Goal: Task Accomplishment & Management: Complete application form

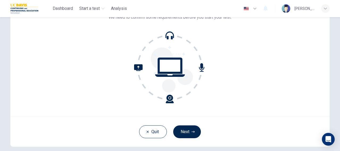
scroll to position [51, 0]
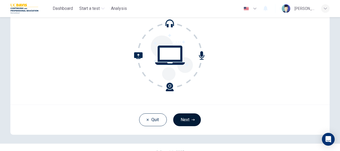
click at [184, 118] on button "Next" at bounding box center [187, 119] width 28 height 13
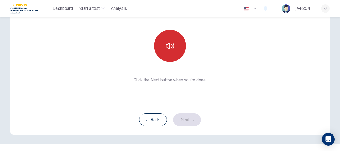
click at [167, 43] on icon "button" at bounding box center [170, 46] width 9 height 6
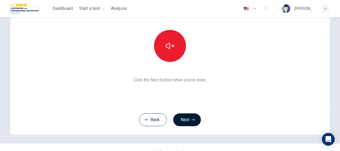
click at [192, 118] on icon "button" at bounding box center [193, 119] width 3 height 3
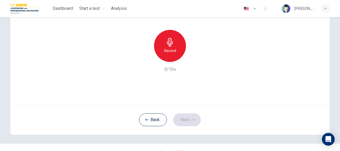
click at [168, 48] on h6 "Record" at bounding box center [170, 50] width 12 height 6
click at [186, 118] on button "Next" at bounding box center [187, 119] width 28 height 13
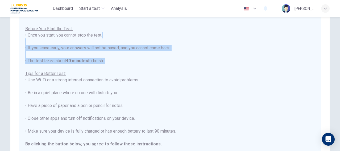
drag, startPoint x: 337, startPoint y: 70, endPoint x: 334, endPoint y: 42, distance: 27.6
click at [334, 42] on div "Disclaimer: You are about to start a Placement Test . Before You Start the Test…" at bounding box center [170, 84] width 340 height 134
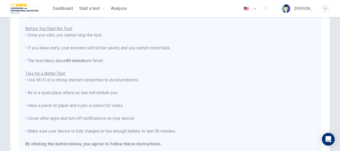
click at [282, 80] on div "You are about to start a Placement Test . Before You Start the Test: • Once you…" at bounding box center [169, 86] width 289 height 147
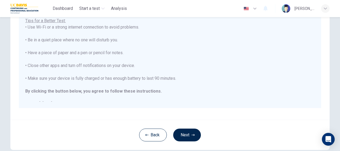
scroll to position [104, 0]
click at [330, 116] on div "Disclaimer: You are about to start a Placement Test . Before You Start the Test…" at bounding box center [170, 35] width 336 height 245
click at [185, 136] on button "Next" at bounding box center [187, 134] width 28 height 13
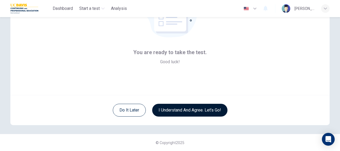
click at [180, 111] on button "I understand and agree. Let’s go!" at bounding box center [189, 109] width 75 height 13
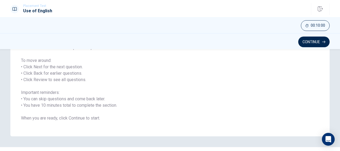
scroll to position [88, 0]
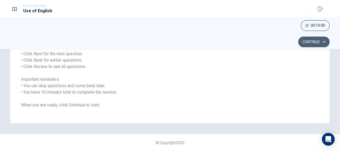
click at [306, 43] on button "Continue" at bounding box center [313, 41] width 31 height 11
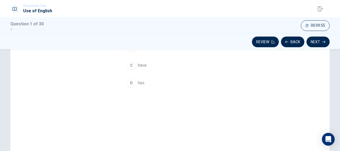
click at [337, 69] on div "Question 1 She ____ coffee every morning. A will has B did has C have D has © C…" at bounding box center [170, 100] width 340 height 102
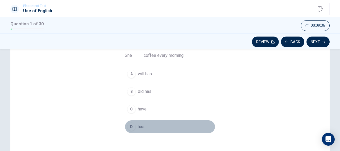
click at [140, 125] on span "has" at bounding box center [141, 126] width 7 height 6
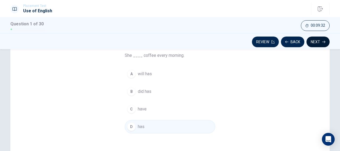
click at [316, 42] on button "Next" at bounding box center [317, 41] width 23 height 11
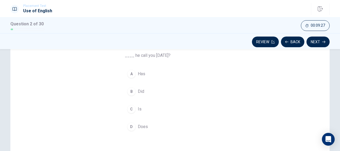
click at [332, 78] on div "Question 2 ____ he call you [DATE]? A Has B Did C Is D Does" at bounding box center [170, 107] width 336 height 185
click at [138, 90] on span "Did" at bounding box center [141, 91] width 6 height 6
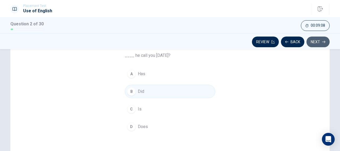
click at [314, 41] on button "Next" at bounding box center [317, 41] width 23 height 11
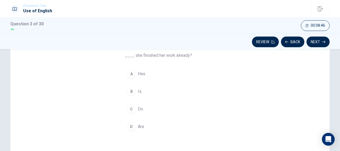
click at [140, 74] on span "Has" at bounding box center [141, 73] width 7 height 6
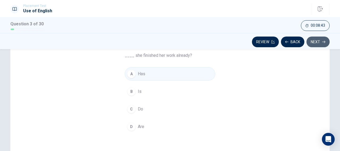
click at [312, 43] on button "Next" at bounding box center [317, 41] width 23 height 11
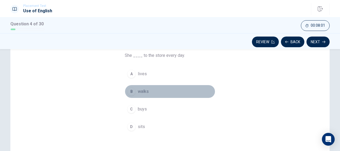
click at [142, 91] on span "walks" at bounding box center [143, 91] width 11 height 6
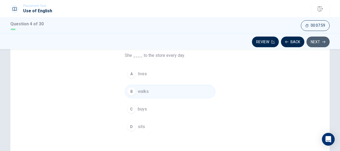
click at [313, 41] on button "Next" at bounding box center [317, 41] width 23 height 11
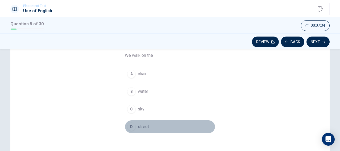
click at [144, 125] on span "street" at bounding box center [143, 126] width 11 height 6
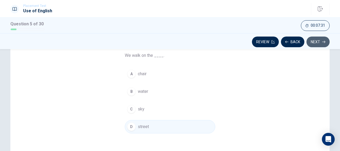
click at [316, 43] on button "Next" at bounding box center [317, 41] width 23 height 11
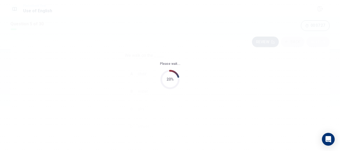
scroll to position [0, 0]
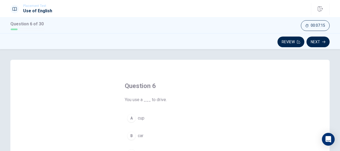
click at [139, 134] on span "car" at bounding box center [141, 135] width 6 height 6
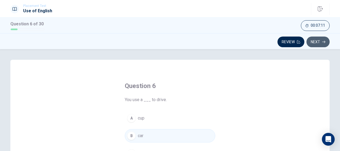
click at [320, 42] on button "Next" at bounding box center [317, 41] width 23 height 11
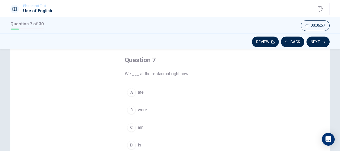
scroll to position [30, 0]
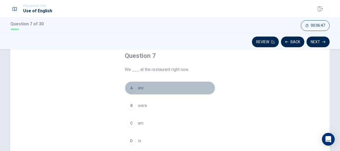
click at [139, 86] on span "are" at bounding box center [141, 88] width 6 height 6
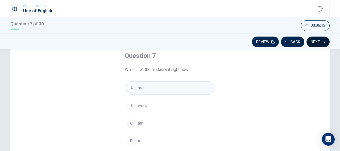
click at [317, 40] on button "Next" at bounding box center [317, 41] width 23 height 11
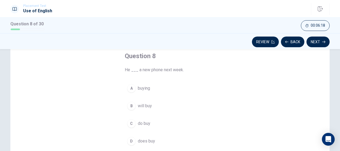
scroll to position [29, 0]
click at [212, 107] on button "B will buy" at bounding box center [170, 106] width 90 height 13
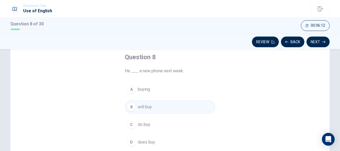
click at [198, 105] on button "B will buy" at bounding box center [170, 106] width 90 height 13
click at [314, 40] on button "Next" at bounding box center [317, 41] width 23 height 11
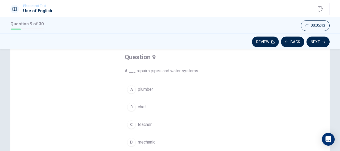
click at [148, 139] on span "mechanic" at bounding box center [147, 142] width 18 height 6
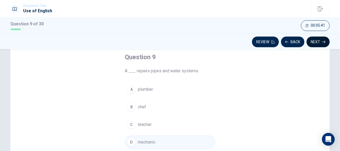
click at [312, 41] on button "Next" at bounding box center [317, 41] width 23 height 11
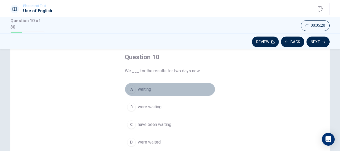
click at [141, 88] on span "waiting" at bounding box center [144, 89] width 13 height 6
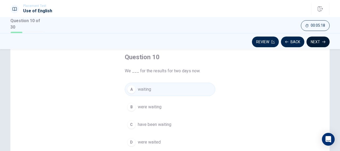
click at [310, 43] on button "Next" at bounding box center [317, 41] width 23 height 11
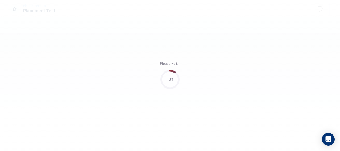
scroll to position [0, 0]
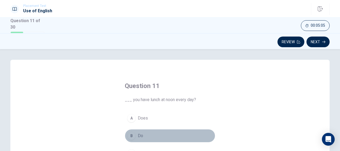
click at [138, 132] on span "Do" at bounding box center [140, 135] width 5 height 6
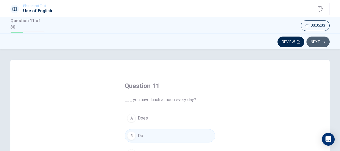
click at [314, 42] on button "Next" at bounding box center [317, 41] width 23 height 11
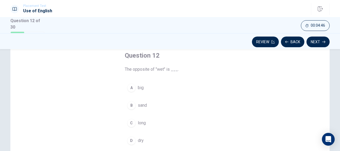
scroll to position [31, 0]
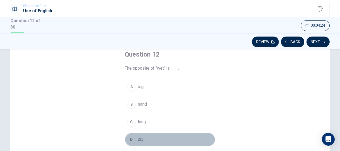
click at [139, 136] on span "dry" at bounding box center [141, 139] width 6 height 6
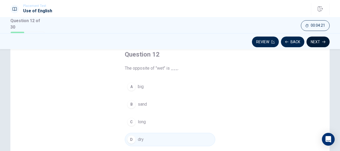
click at [320, 40] on button "Next" at bounding box center [317, 41] width 23 height 11
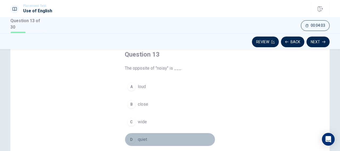
click at [142, 139] on span "quiet" at bounding box center [142, 139] width 9 height 6
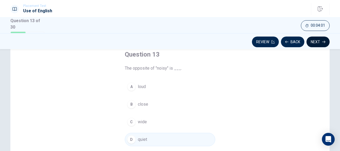
click at [317, 40] on button "Next" at bounding box center [317, 41] width 23 height 11
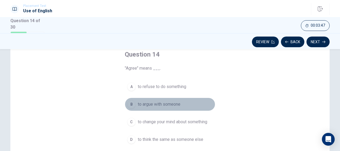
click at [172, 104] on span "to argue with someone" at bounding box center [159, 104] width 43 height 6
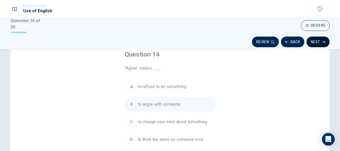
click at [317, 40] on button "Next" at bounding box center [317, 41] width 23 height 11
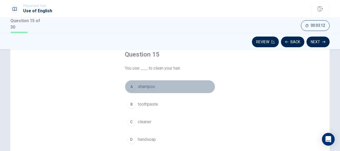
click at [150, 86] on span "shampoo" at bounding box center [146, 86] width 17 height 6
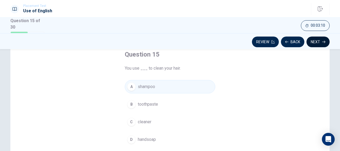
click at [312, 40] on button "Next" at bounding box center [317, 41] width 23 height 11
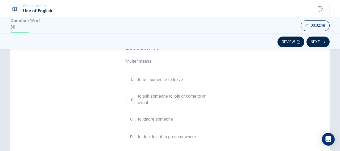
scroll to position [38, 0]
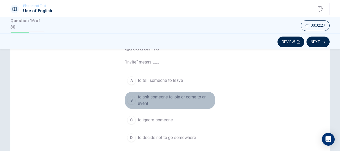
click at [171, 95] on span "to ask someone to join or come to an event" at bounding box center [175, 100] width 75 height 13
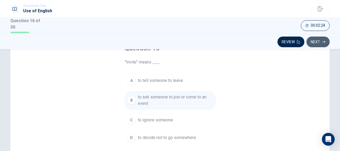
click at [319, 41] on button "Next" at bounding box center [317, 41] width 23 height 11
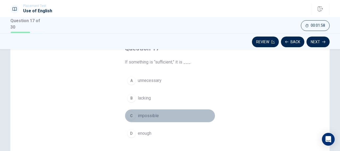
click at [151, 114] on span "impossible" at bounding box center [148, 115] width 21 height 6
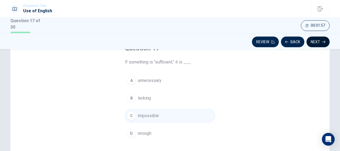
click at [318, 41] on button "Next" at bounding box center [317, 41] width 23 height 11
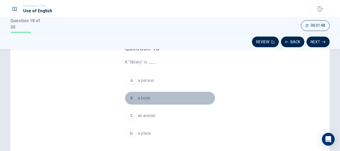
click at [146, 99] on span "a book" at bounding box center [144, 98] width 13 height 6
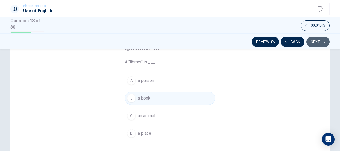
click at [316, 40] on button "Next" at bounding box center [317, 41] width 23 height 11
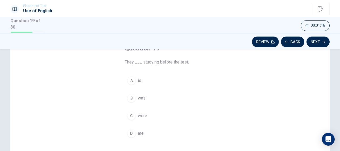
click at [139, 114] on span "were" at bounding box center [142, 115] width 9 height 6
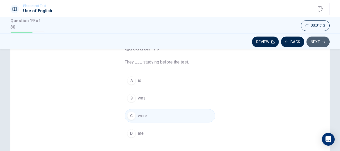
click at [316, 39] on button "Next" at bounding box center [317, 41] width 23 height 11
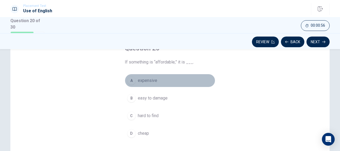
click at [147, 80] on span "expensive" at bounding box center [147, 80] width 19 height 6
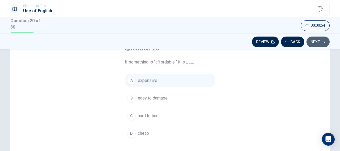
click at [314, 42] on button "Next" at bounding box center [317, 41] width 23 height 11
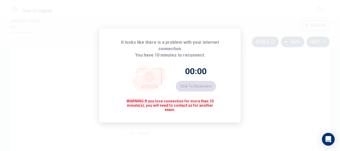
click at [154, 80] on icon at bounding box center [149, 77] width 24 height 16
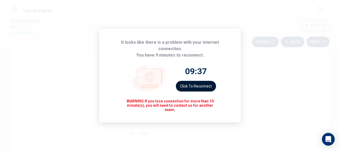
click at [205, 84] on button "Click to reconnect" at bounding box center [196, 86] width 40 height 11
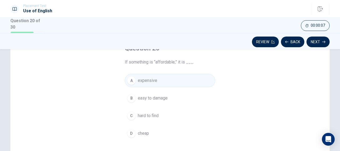
click at [192, 80] on button "A expensive" at bounding box center [170, 80] width 90 height 13
click at [317, 40] on button "Next" at bounding box center [317, 41] width 23 height 11
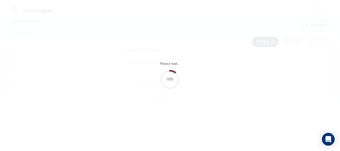
scroll to position [0, 0]
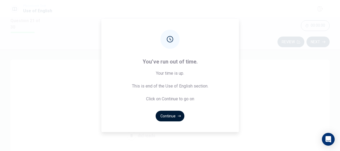
click at [172, 117] on button "Continue" at bounding box center [170, 115] width 29 height 11
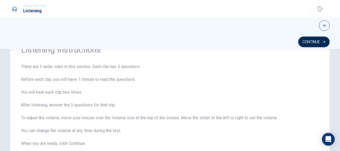
scroll to position [29, 0]
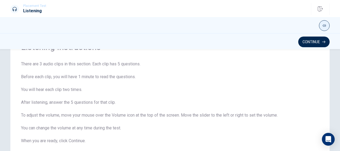
click at [324, 26] on icon "button" at bounding box center [324, 25] width 3 height 3
type input "0.4"
click at [317, 34] on span at bounding box center [317, 32] width 15 height 7
click at [317, 42] on button "Continue" at bounding box center [313, 41] width 31 height 11
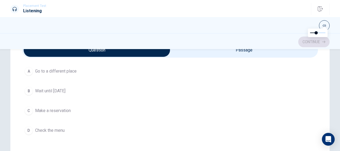
scroll to position [150, 0]
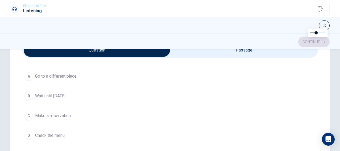
click at [314, 92] on div "A Go to a different place B Wait until [DATE] C Make a reservation D Check the …" at bounding box center [170, 105] width 296 height 72
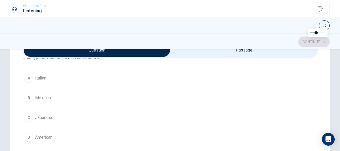
scroll to position [270, 0]
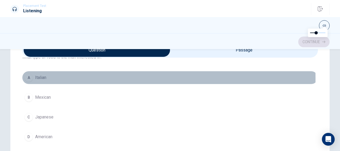
click at [39, 76] on span "Italian" at bounding box center [40, 77] width 11 height 6
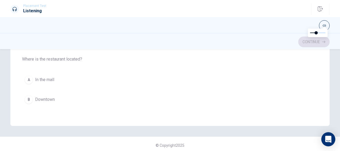
scroll to position [149, 0]
click at [46, 95] on span "Downtown" at bounding box center [45, 98] width 20 height 6
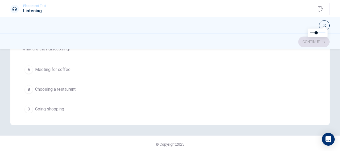
scroll to position [399, 0]
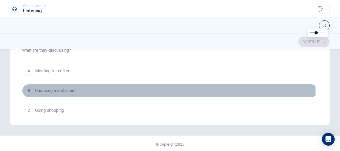
click at [82, 88] on button "B Choosing a restaurant" at bounding box center [170, 90] width 296 height 13
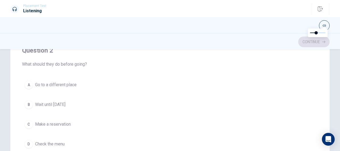
scroll to position [137, 0]
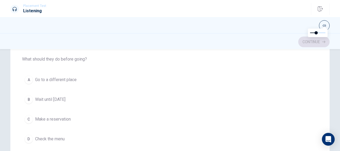
click at [63, 118] on span "Make a reservation" at bounding box center [53, 119] width 36 height 6
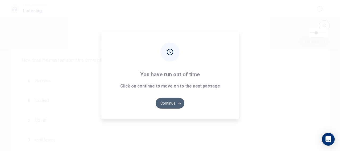
click at [177, 102] on button "Continue" at bounding box center [170, 103] width 29 height 11
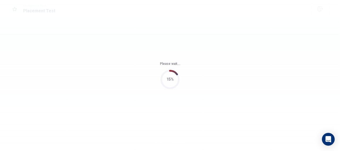
scroll to position [0, 0]
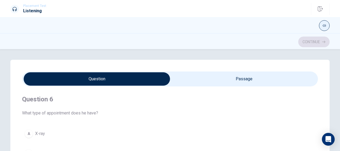
click at [322, 25] on button "button" at bounding box center [324, 25] width 11 height 11
click at [316, 32] on span at bounding box center [317, 32] width 15 height 7
type input "0.5"
click at [318, 31] on span at bounding box center [316, 32] width 3 height 3
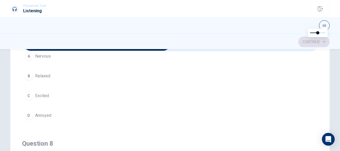
scroll to position [176, 0]
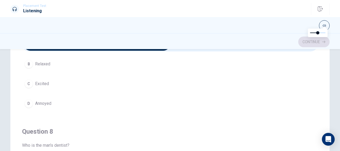
click at [314, 108] on div "Question 6 What type of appointment does he have? A X-ray B Tooth extraction C …" at bounding box center [170, 139] width 296 height 176
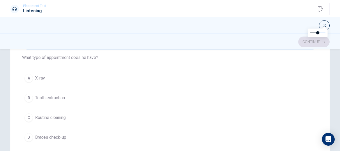
scroll to position [21, 0]
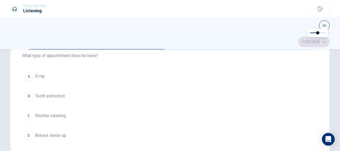
click at [70, 116] on button "C Routine cleaning" at bounding box center [170, 115] width 296 height 13
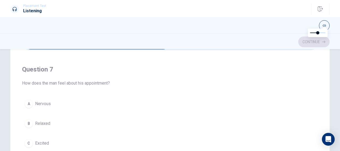
scroll to position [121, 0]
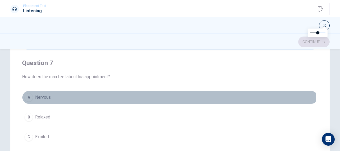
click at [146, 91] on button "A Nervous" at bounding box center [170, 96] width 296 height 13
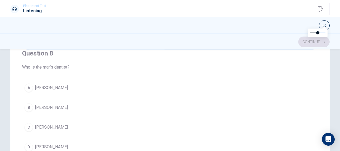
scroll to position [255, 0]
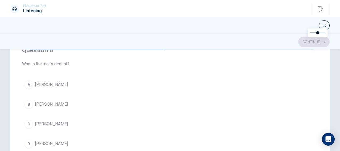
click at [241, 97] on button "B [PERSON_NAME]" at bounding box center [170, 103] width 296 height 13
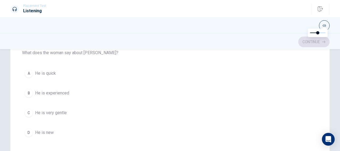
scroll to position [308, 0]
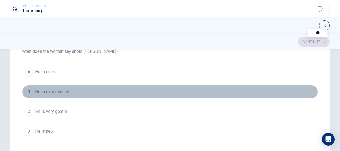
click at [241, 86] on button "B He is experienced" at bounding box center [170, 91] width 296 height 13
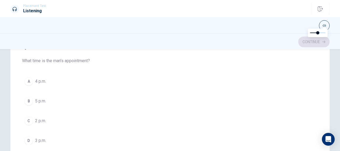
scroll to position [427, 0]
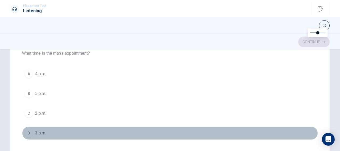
click at [264, 126] on button "D 3 p.m." at bounding box center [170, 132] width 296 height 13
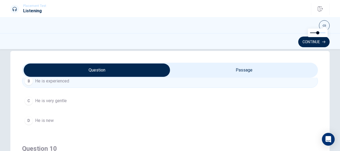
scroll to position [6, 0]
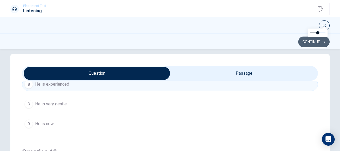
click at [313, 42] on button "Continue" at bounding box center [313, 41] width 31 height 11
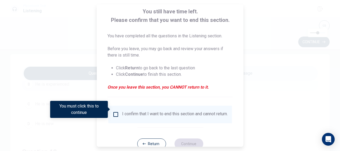
scroll to position [48, 0]
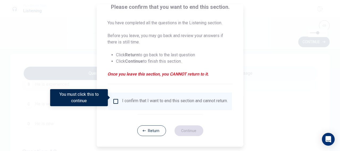
click at [115, 98] on input "You must click this to continue" at bounding box center [116, 101] width 6 height 6
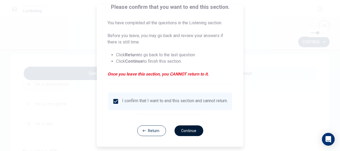
click at [178, 131] on button "Continue" at bounding box center [188, 130] width 29 height 11
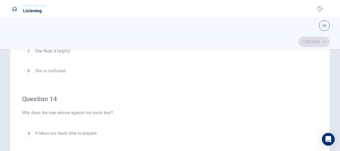
scroll to position [55, 0]
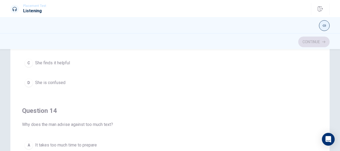
click at [321, 26] on button "button" at bounding box center [324, 25] width 11 height 11
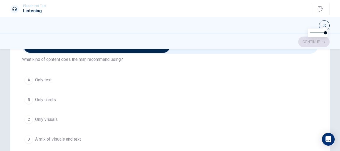
scroll to position [23, 0]
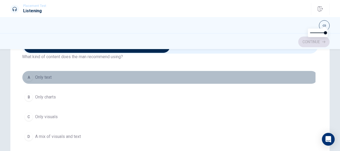
click at [43, 76] on span "Only text" at bounding box center [43, 77] width 16 height 6
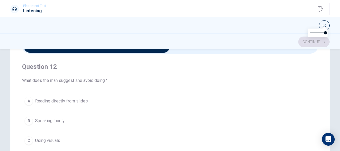
scroll to position [124, 0]
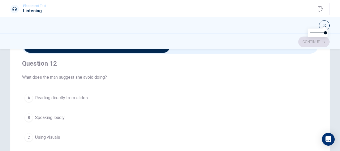
click at [48, 136] on span "Using visuals" at bounding box center [47, 137] width 25 height 6
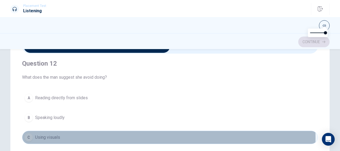
click at [48, 136] on span "Using visuals" at bounding box center [47, 137] width 25 height 6
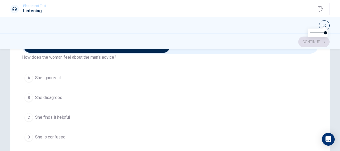
scroll to position [268, 0]
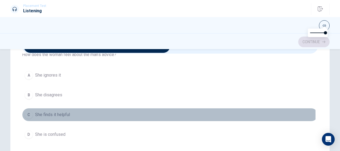
click at [45, 113] on span "She finds it helpful" at bounding box center [52, 114] width 35 height 6
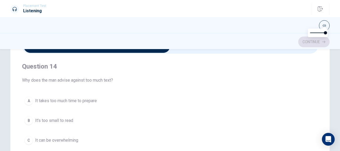
scroll to position [378, 0]
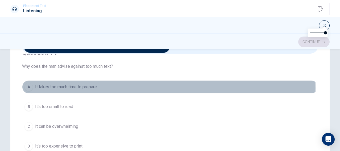
click at [68, 85] on span "It takes too much time to prepare" at bounding box center [66, 87] width 62 height 6
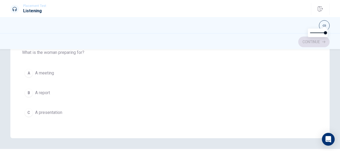
scroll to position [411, 0]
click at [43, 69] on span "A meeting" at bounding box center [44, 72] width 19 height 6
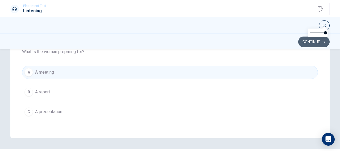
click at [309, 42] on button "Continue" at bounding box center [313, 41] width 31 height 11
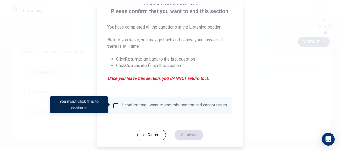
scroll to position [41, 0]
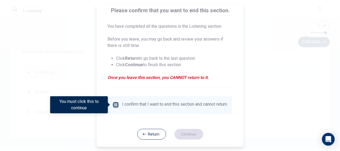
click at [116, 105] on input "You must click this to continue" at bounding box center [116, 104] width 6 height 6
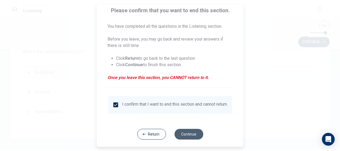
click at [185, 139] on button "Continue" at bounding box center [188, 133] width 29 height 11
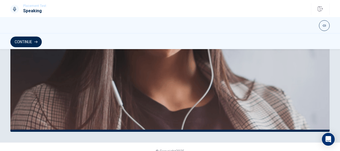
scroll to position [169, 0]
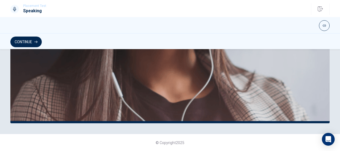
drag, startPoint x: 337, startPoint y: 122, endPoint x: 338, endPoint y: 119, distance: 3.0
click at [338, 119] on div "The Speaking Section will begin soon. Use a headset if available (recommended f…" at bounding box center [170, 100] width 340 height 102
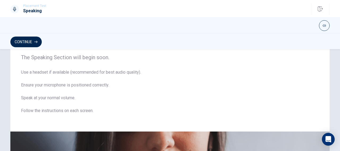
scroll to position [0, 0]
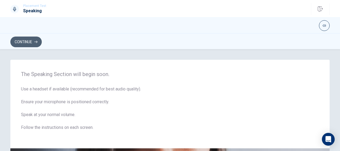
click at [26, 42] on button "Continue" at bounding box center [25, 41] width 31 height 11
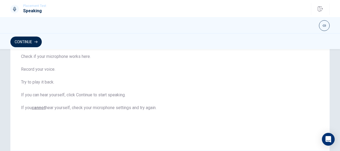
scroll to position [48, 0]
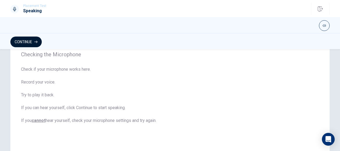
click at [34, 44] on button "Continue" at bounding box center [25, 41] width 31 height 11
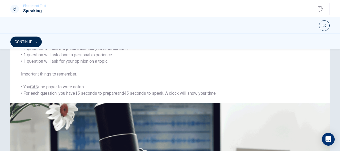
scroll to position [58, 0]
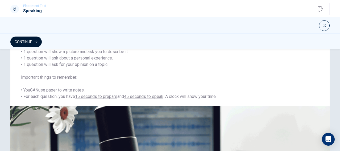
click at [31, 44] on button "Continue" at bounding box center [25, 41] width 31 height 11
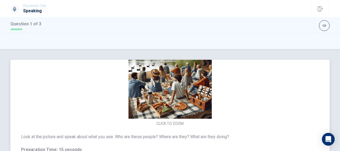
scroll to position [0, 0]
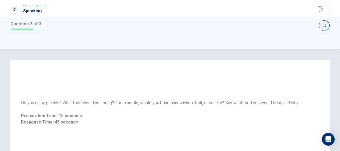
click at [323, 27] on button "button" at bounding box center [324, 25] width 11 height 11
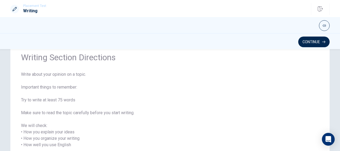
scroll to position [21, 0]
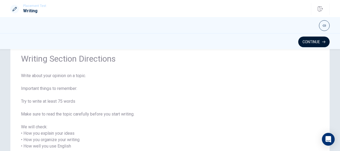
click at [312, 43] on button "Continue" at bounding box center [313, 41] width 31 height 11
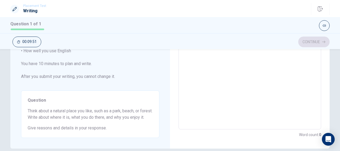
scroll to position [124, 0]
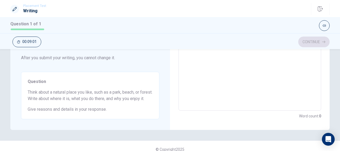
drag, startPoint x: 337, startPoint y: 111, endPoint x: 339, endPoint y: 106, distance: 5.4
click at [339, 106] on div "Directions Write about your opinion on a topic. Important things to remember: T…" at bounding box center [170, 100] width 340 height 102
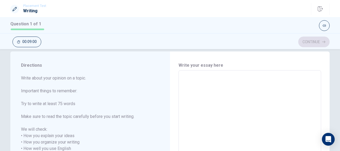
scroll to position [0, 0]
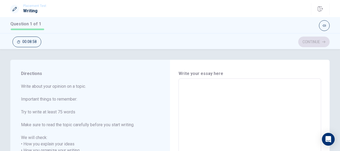
type textarea "i"
type textarea "x"
type textarea "i"
type textarea "x"
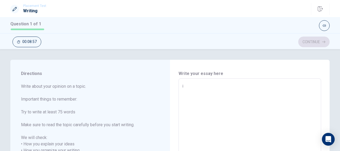
type textarea "i k"
type textarea "x"
type textarea "i ki"
type textarea "x"
type textarea "i k"
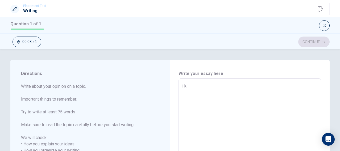
type textarea "x"
type textarea "i"
type textarea "x"
type textarea "i l"
type textarea "x"
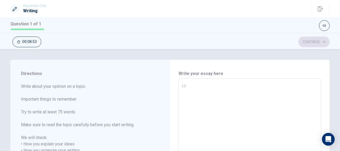
type textarea "i li"
type textarea "x"
type textarea "i lik"
type textarea "x"
type textarea "i like"
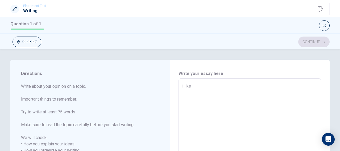
type textarea "x"
type textarea "i like"
type textarea "x"
type textarea "i like b"
type textarea "x"
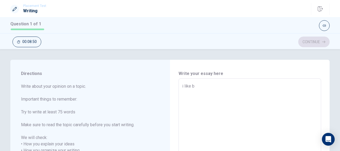
type textarea "i like ba"
type textarea "x"
type textarea "i like bac"
type textarea "x"
type textarea "i like bach"
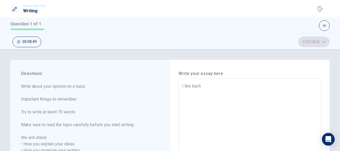
type textarea "x"
type textarea "i like bache"
type textarea "x"
type textarea "i like baches"
type textarea "x"
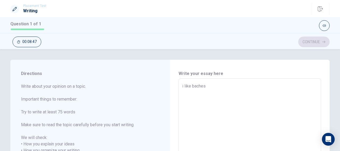
type textarea "i like bache"
type textarea "x"
type textarea "i like bach"
type textarea "x"
type textarea "i like bac"
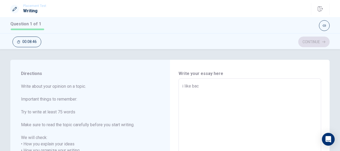
type textarea "x"
type textarea "i like ba"
type textarea "x"
type textarea "i like b"
type textarea "x"
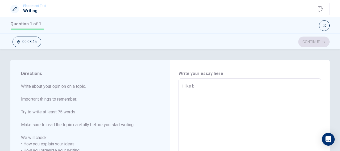
type textarea "i like be"
type textarea "x"
type textarea "i like bea"
type textarea "x"
type textarea "i like beac"
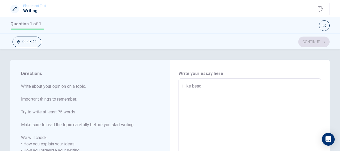
type textarea "x"
type textarea "i like beach"
type textarea "x"
type textarea "i like beache"
type textarea "x"
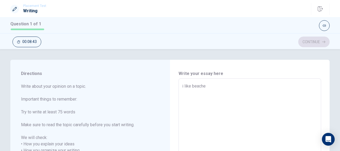
type textarea "i like beaches"
type textarea "x"
type textarea "i like beaches/"
type textarea "x"
type textarea "i like beaches"
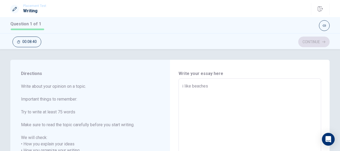
type textarea "x"
type textarea "i like beaches."
type textarea "x"
type textarea "i like beaches."
type textarea "x"
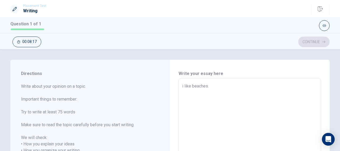
type textarea "i like beaches. i"
type textarea "x"
type textarea "i like beaches. i"
type textarea "x"
type textarea "i like beaches. i l"
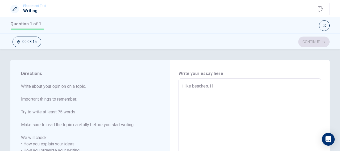
type textarea "x"
type textarea "i like beaches. i li"
type textarea "x"
type textarea "i like beaches. i lik"
type textarea "x"
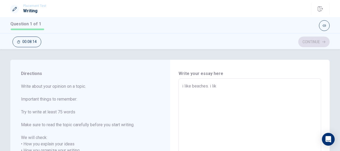
type textarea "i like beaches. i like"
type textarea "x"
type textarea "i like beaches. i like"
type textarea "x"
type textarea "i like beaches. i like b"
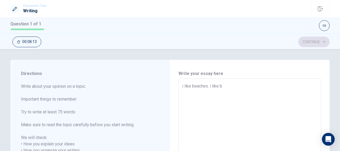
type textarea "x"
type textarea "i like beaches. i like"
type textarea "x"
type textarea "i like beaches. i like s"
type textarea "x"
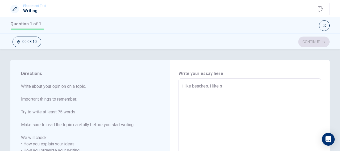
type textarea "i like beaches. i like su"
type textarea "x"
type textarea "i like beaches. i like sun"
type textarea "x"
type textarea "i like beaches. i like sun/"
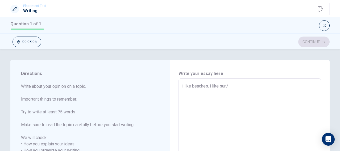
type textarea "x"
type textarea "i like beaches. i like sun"
type textarea "x"
type textarea "i like beaches. i like sun."
type textarea "x"
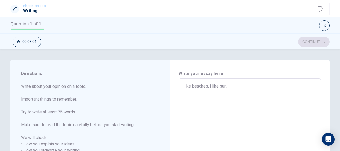
type textarea "i like beaches. i like sun."
type textarea "x"
type textarea "i like beaches. i like sun. i"
type textarea "x"
type textarea "i like beaches. i like sun. i"
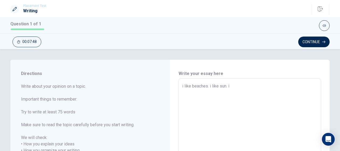
type textarea "x"
type textarea "i like beaches. i like sun. i r"
type textarea "x"
type textarea "i like beaches. i like sun. i re"
type textarea "x"
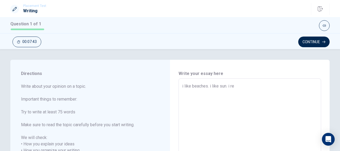
type textarea "i like beaches. i like sun. i rel"
type textarea "x"
type textarea "i like beaches. i like sun. i [MEDICAL_DATA]"
type textarea "x"
type textarea "i like beaches. i like sun. i relax"
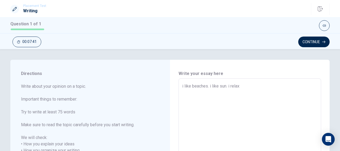
type textarea "x"
type textarea "i like beaches. i like sun. i relax"
type textarea "x"
type textarea "i like beaches. i like sun. i relax o"
type textarea "x"
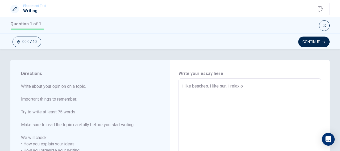
type textarea "i like beaches. i like sun. i relax on"
type textarea "x"
type textarea "i like beaches. i like sun. i relax on"
type textarea "x"
type textarea "i like beaches. i like sun. i relax on t"
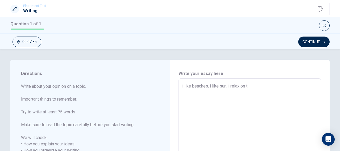
type textarea "x"
type textarea "i like beaches. i like sun. i relax on th"
type textarea "x"
type textarea "i like beaches. i like sun. i relax on the"
type textarea "x"
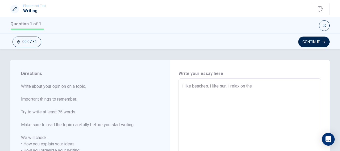
type textarea "i like beaches. i like sun. i relax on the"
type textarea "x"
type textarea "i like beaches. i like sun. i relax on the b"
type textarea "x"
type textarea "i like beaches. i like sun. i relax on the be"
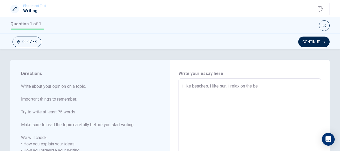
type textarea "x"
type textarea "i like beaches. i like sun. i relax on the bea"
type textarea "x"
type textarea "i like beaches. i like sun. i relax on the beac"
type textarea "x"
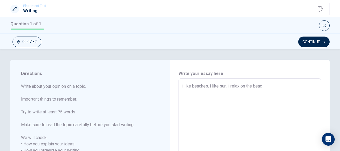
type textarea "i like beaches. i like sun. i relax on the beach"
type textarea "x"
type textarea "i like beaches. i like sun. i relax on the beach."
type textarea "x"
type textarea "i like beaches. i like sun. i relax on the beach."
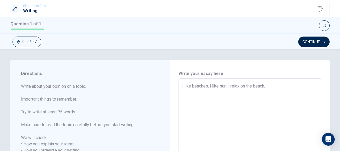
type textarea "x"
type textarea "i like beaches. i like sun. i relax on the beach. i"
type textarea "x"
type textarea "i like beaches. i like sun. i relax on the beach. i"
type textarea "x"
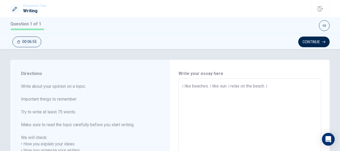
type textarea "i like beaches. i like sun. i relax on the beach. i l"
type textarea "x"
type textarea "i like beaches. i like sun. i relax on the beach. i li"
type textarea "x"
type textarea "i like beaches. i like sun. i relax on the beach. i lik"
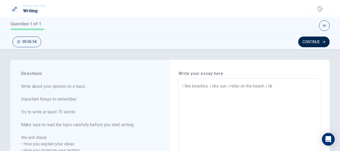
type textarea "x"
type textarea "i like beaches. i like sun. i relax on the beach. i like"
type textarea "x"
type textarea "i like beaches. i like sun. i relax on the beach. i like"
type textarea "x"
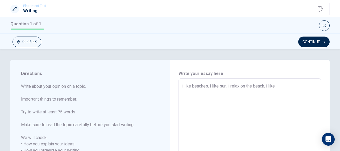
type textarea "i like beaches. i like sun. i relax on the beach. i like d"
type textarea "x"
type textarea "i like beaches. i like sun. i relax on the beach. i like do"
type textarea "x"
type textarea "i like beaches. i like sun. i relax on the beach. i like do"
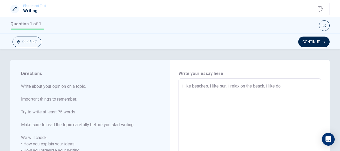
type textarea "x"
type textarea "i like beaches. i like sun. i relax on the beach. i like do i"
type textarea "x"
type textarea "i like beaches. i like sun. i relax on the beach. i like do it"
type textarea "x"
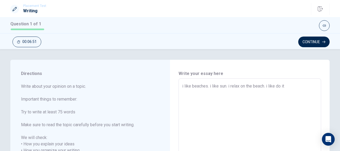
type textarea "i like beaches. i like sun. i relax on the beach. i like do it"
type textarea "x"
type textarea "i like beaches. i like sun. i relax on the beach. i like do it w"
type textarea "x"
type textarea "i like beaches. i like sun. i relax on the beach. i like do it wi"
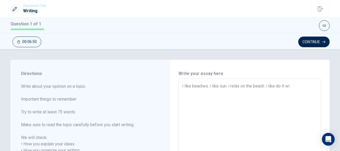
type textarea "x"
type textarea "i like beaches. i like sun. i relax on the beach. i like do it wit"
type textarea "x"
type textarea "i like beaches. i like sun. i relax on the beach. i like do it with"
type textarea "x"
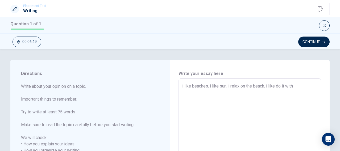
type textarea "i like beaches. i like sun. i relax on the beach. i like do it with"
type textarea "x"
type textarea "i like beaches. i like sun. i relax on the beach. i like do it with m"
type textarea "x"
type textarea "i like beaches. i like sun. i relax on the beach. i like do it with my"
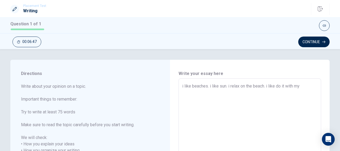
type textarea "x"
type textarea "i like beaches. i like sun. i relax on the beach. i like do it with my"
type textarea "x"
type textarea "i like beaches. i like sun. i relax on the beach. i like do it with my f"
type textarea "x"
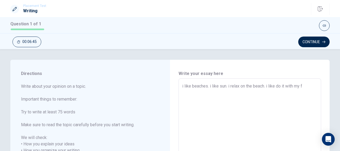
type textarea "i like beaches. i like sun. i relax on the beach. i like do it with my fa"
type textarea "x"
type textarea "i like beaches. i like sun. i relax on the beach. i like do it with my fam"
type textarea "x"
type textarea "i like beaches. i like sun. i relax on the beach. i like do it with my fami"
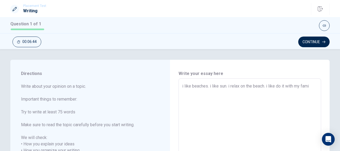
type textarea "x"
type textarea "i like beaches. i like sun. i relax on the beach. i like do it with my famil"
type textarea "x"
type textarea "i like beaches. i like sun. i relax on the beach. i like do it with my family"
type textarea "x"
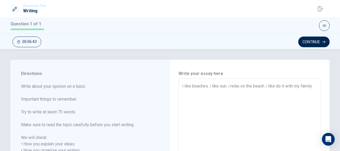
type textarea "i like beaches. i like sun. i relax on the beach. i like do it with my family."
type textarea "x"
click at [317, 42] on button "Continue" at bounding box center [313, 41] width 31 height 11
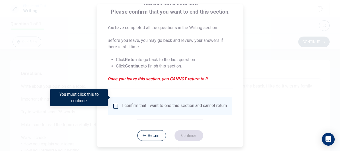
scroll to position [48, 0]
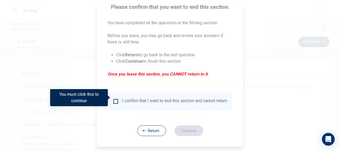
click at [113, 98] on input "You must click this to continue" at bounding box center [116, 101] width 6 height 6
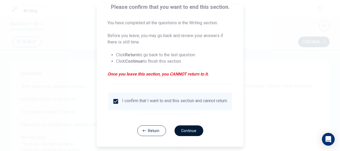
click at [181, 132] on button "Continue" at bounding box center [188, 130] width 29 height 11
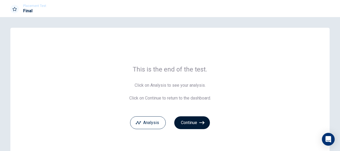
click at [188, 122] on button "Continue" at bounding box center [192, 122] width 36 height 13
